Goal: Transaction & Acquisition: Purchase product/service

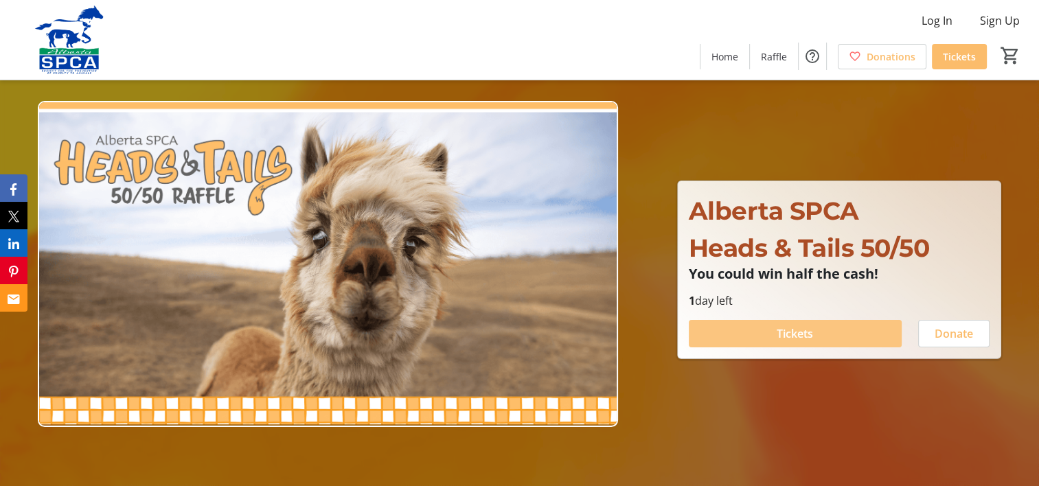
click at [804, 327] on span "Tickets" at bounding box center [795, 334] width 36 height 16
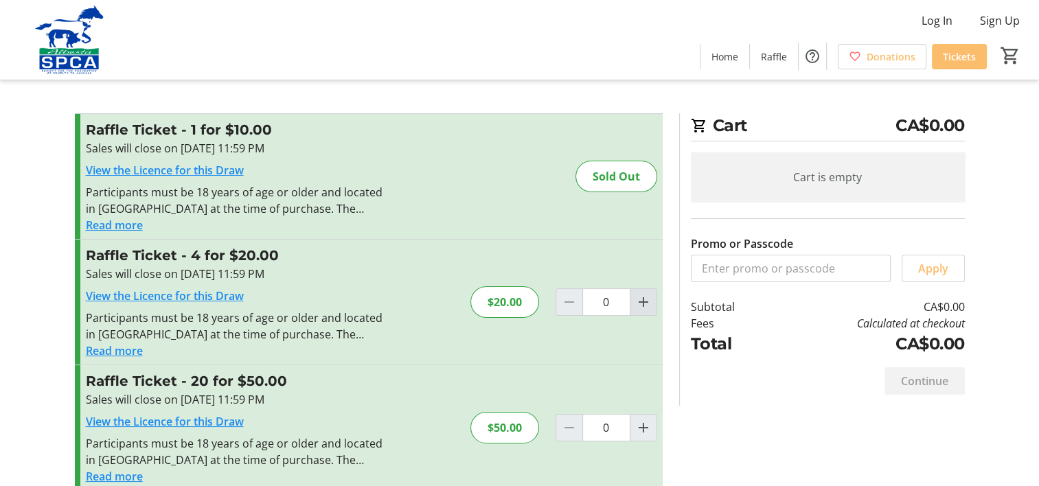
click at [648, 305] on mat-icon "Increment by one" at bounding box center [643, 302] width 16 height 16
type input "1"
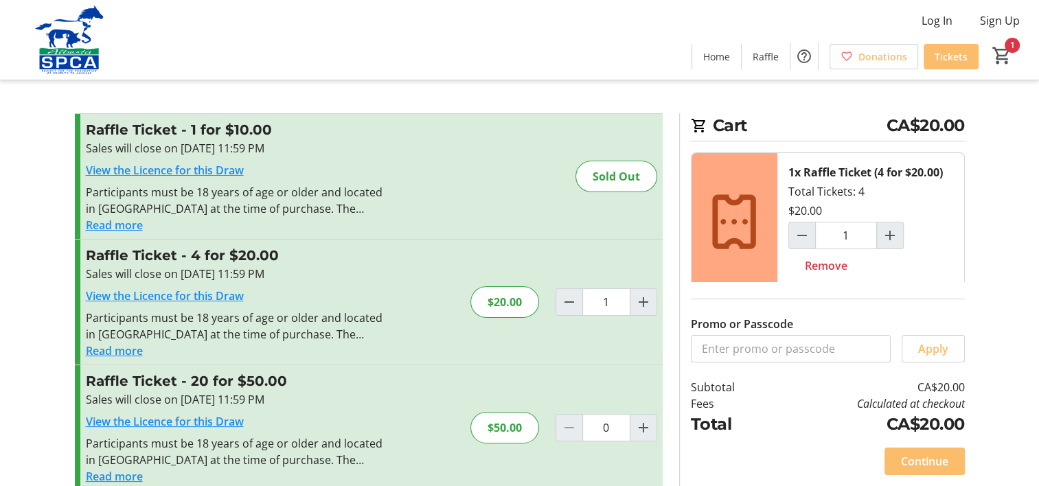
click at [965, 276] on section "Cart CA$20.00 1x Raffle Ticket (4 for $20.00) Total Tickets: 4 $20.00 1 Remove …" at bounding box center [822, 299] width 302 height 373
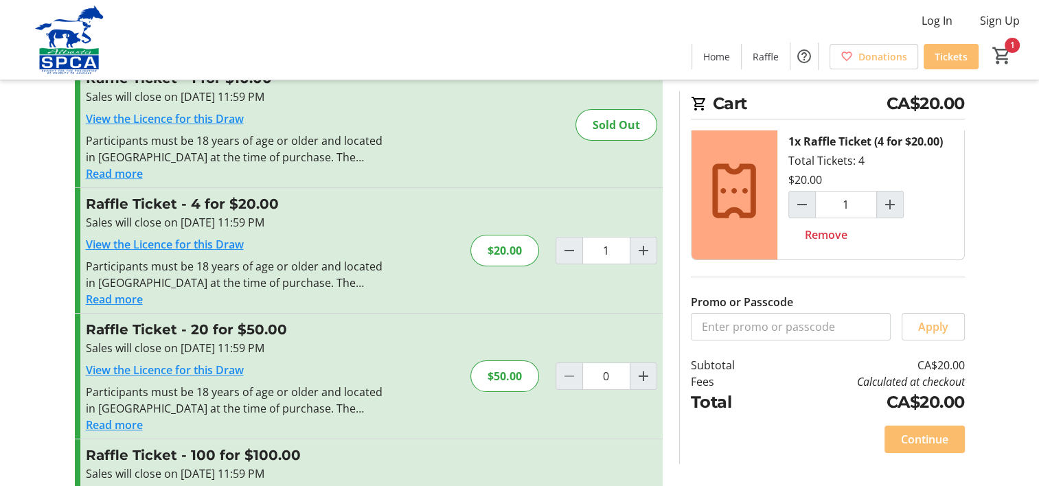
scroll to position [146, 0]
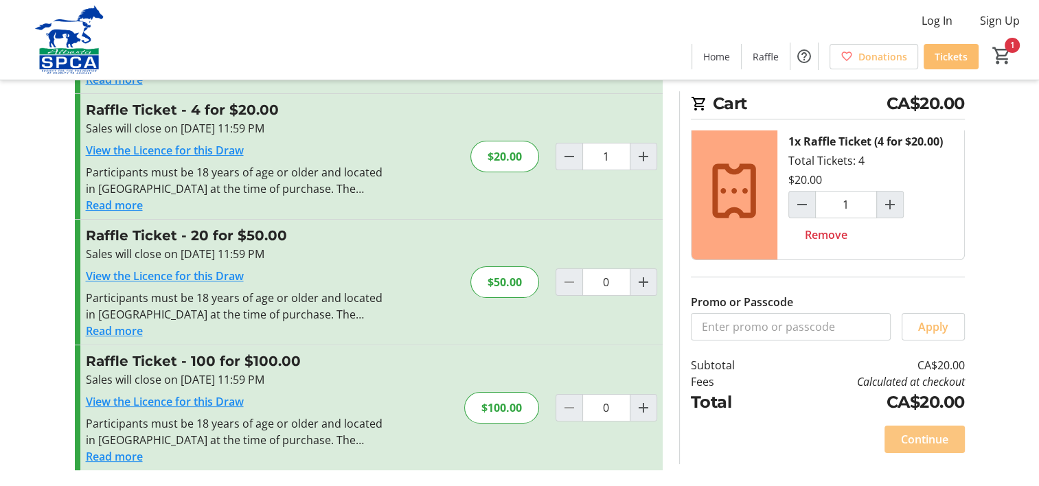
click at [915, 442] on span "Continue" at bounding box center [924, 439] width 47 height 16
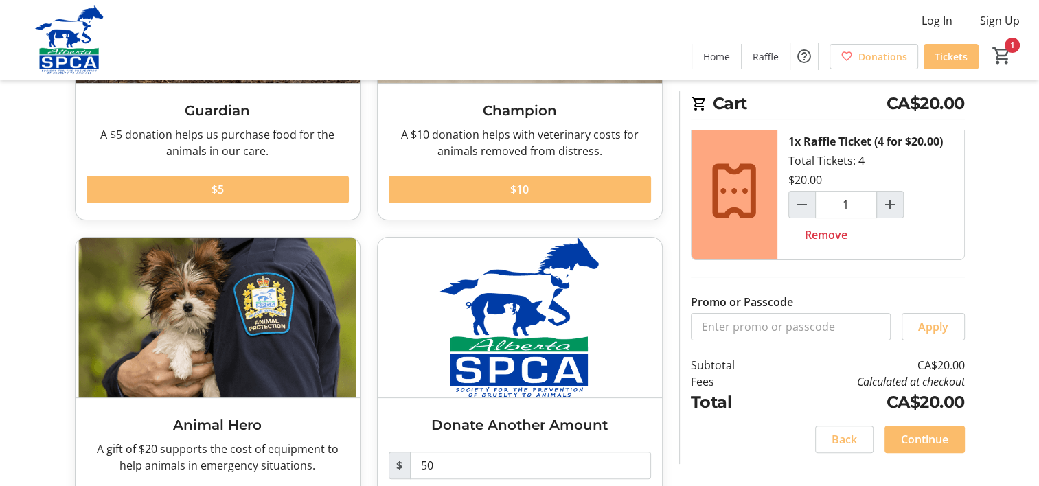
scroll to position [297, 0]
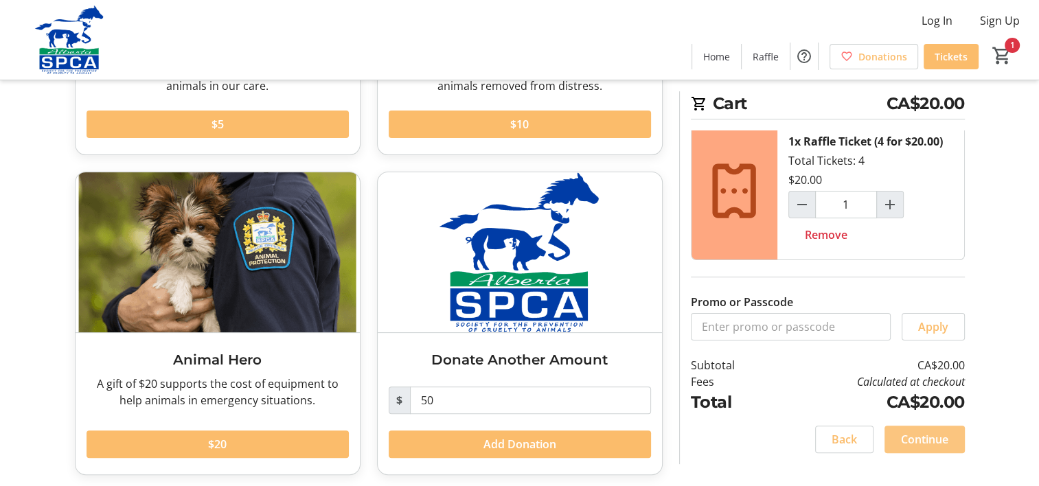
click at [908, 438] on span "Continue" at bounding box center [924, 439] width 47 height 16
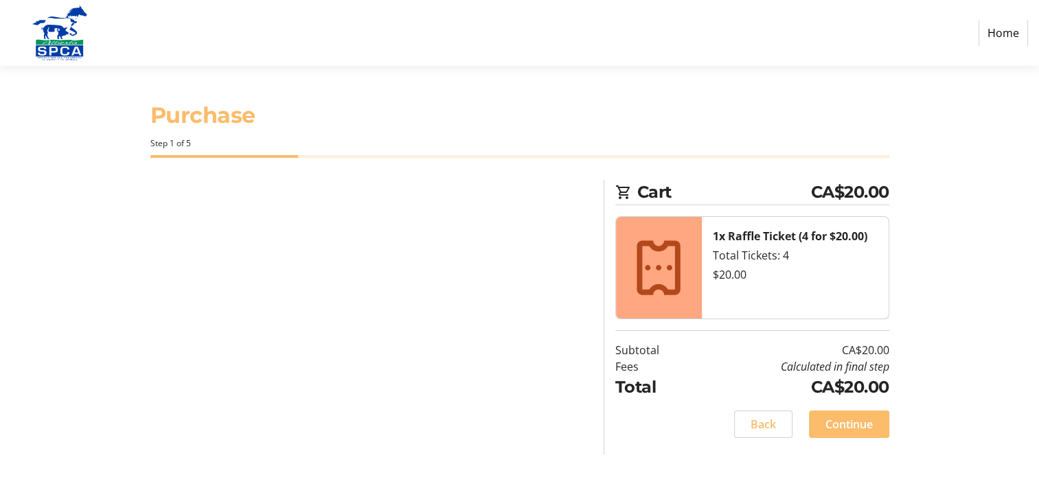
select select "CA"
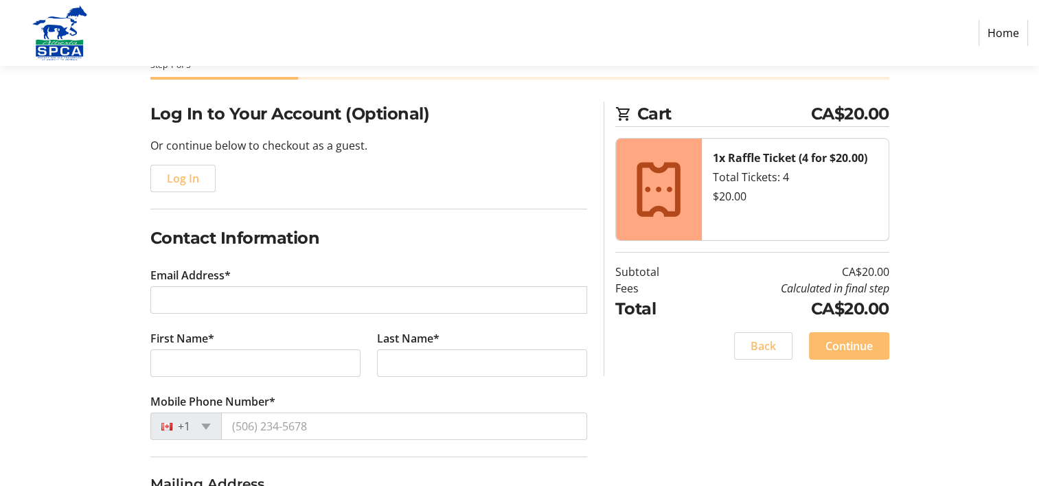
scroll to position [206, 0]
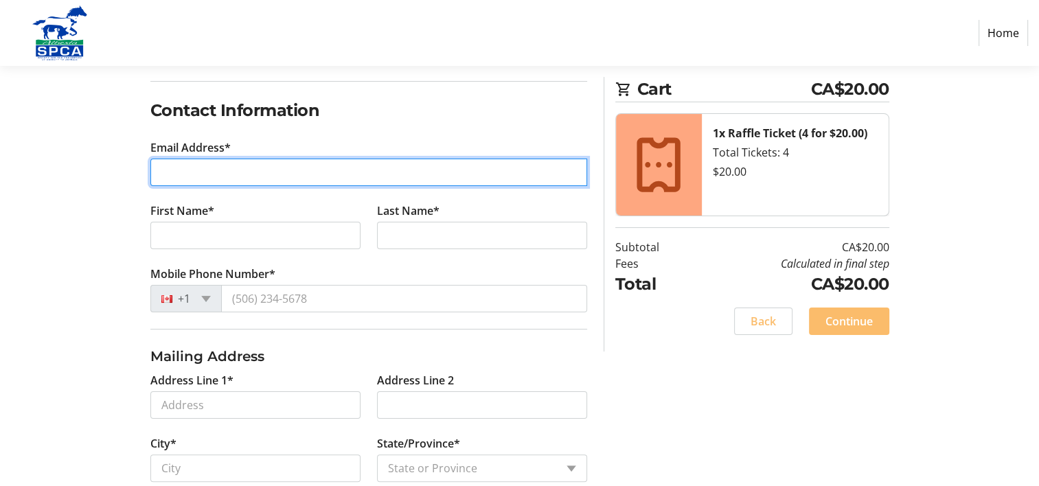
click at [264, 170] on input "Email Address*" at bounding box center [368, 172] width 437 height 27
type input "[EMAIL_ADDRESS][PERSON_NAME][DOMAIN_NAME]"
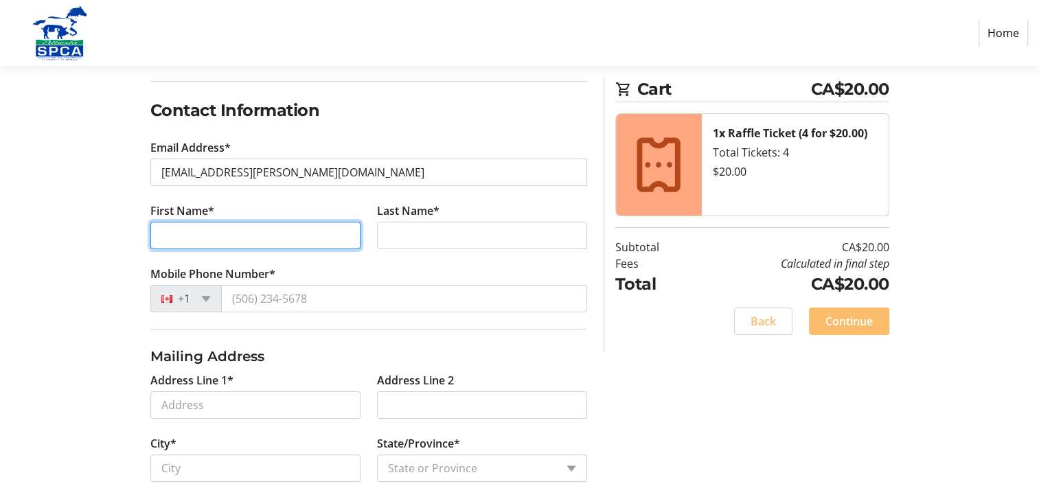
click at [315, 240] on input "First Name*" at bounding box center [255, 235] width 210 height 27
type input "[PERSON_NAME]"
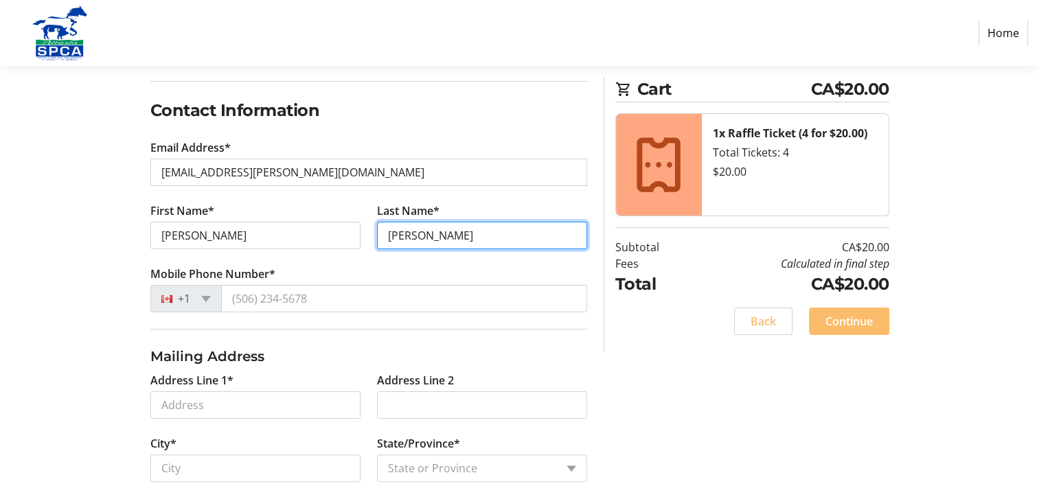
type input "[PERSON_NAME]"
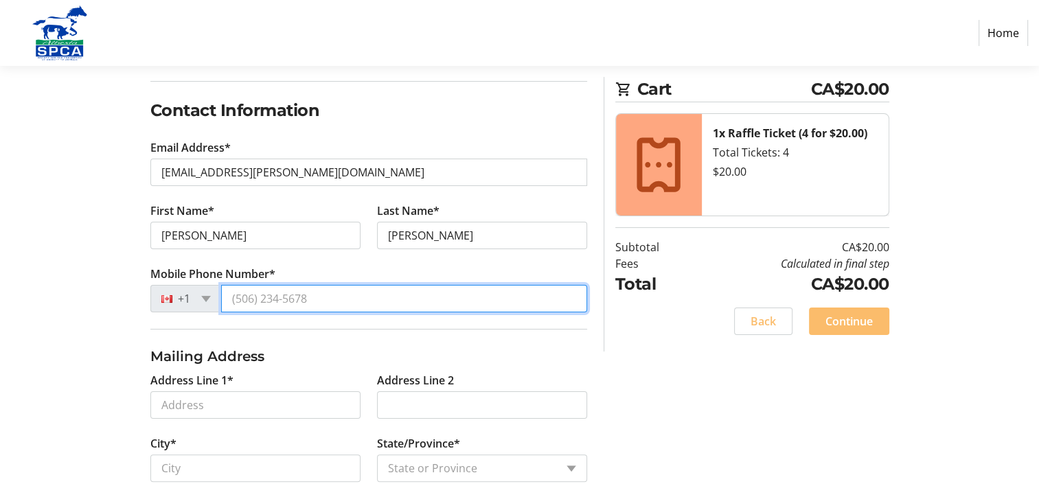
click at [449, 292] on input "Mobile Phone Number*" at bounding box center [404, 298] width 366 height 27
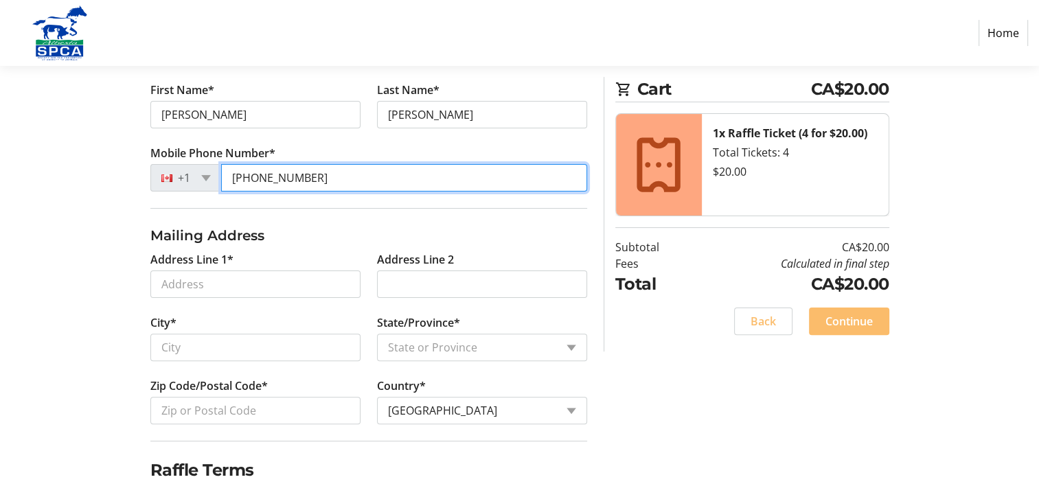
scroll to position [357, 0]
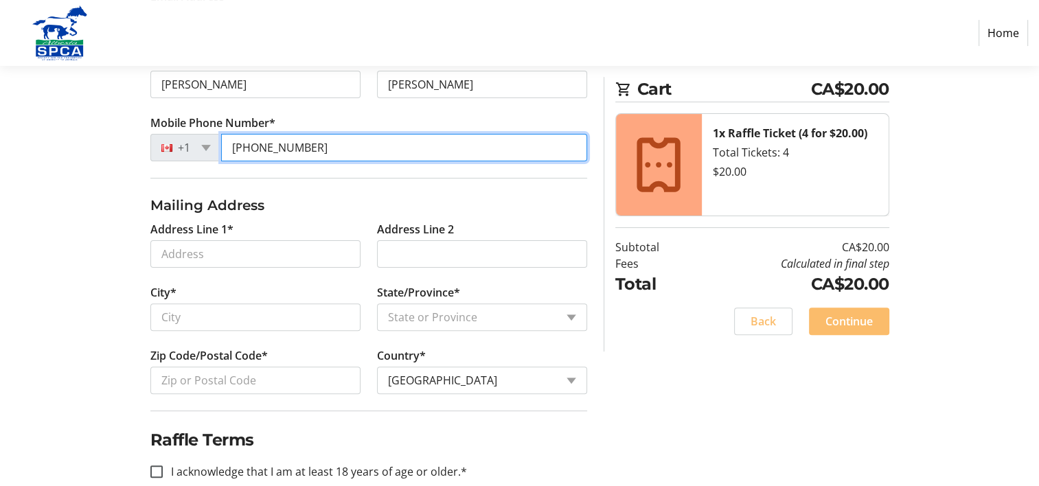
type input "[PHONE_NUMBER]"
